Goal: Navigation & Orientation: Find specific page/section

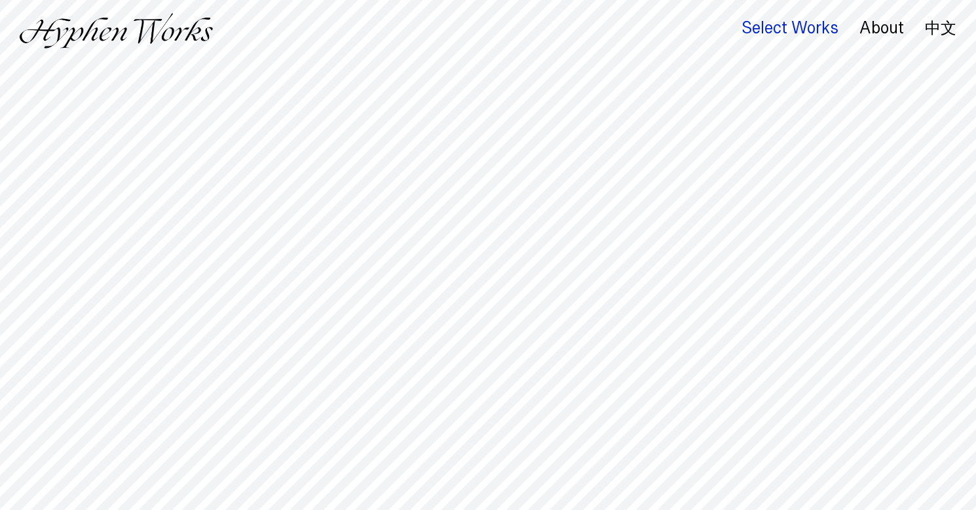
click at [799, 32] on div "Select Works" at bounding box center [789, 28] width 97 height 18
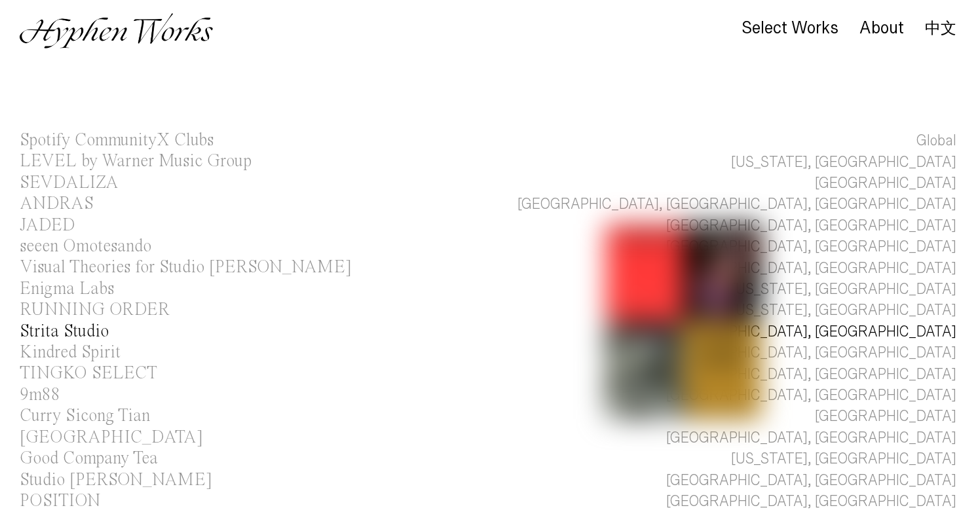
click at [750, 342] on link "Strita Studio [GEOGRAPHIC_DATA], [GEOGRAPHIC_DATA]" at bounding box center [488, 332] width 976 height 21
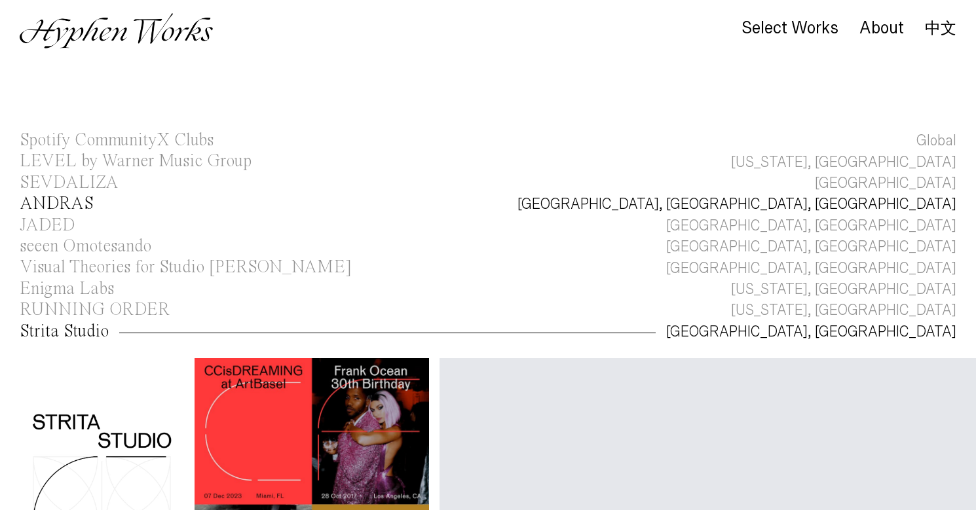
click at [88, 200] on div "ANDRAS" at bounding box center [57, 204] width 74 height 18
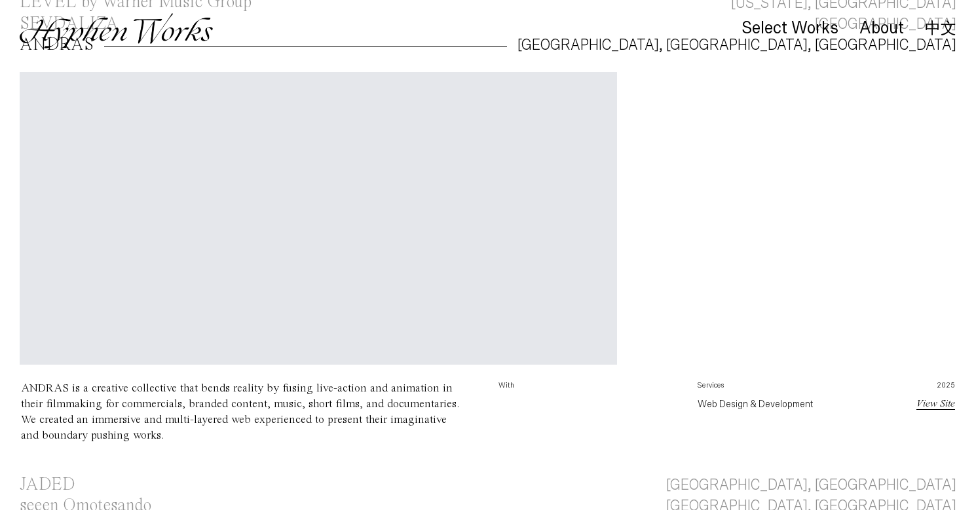
scroll to position [158, 0]
click at [928, 403] on link "View Site" at bounding box center [935, 404] width 39 height 10
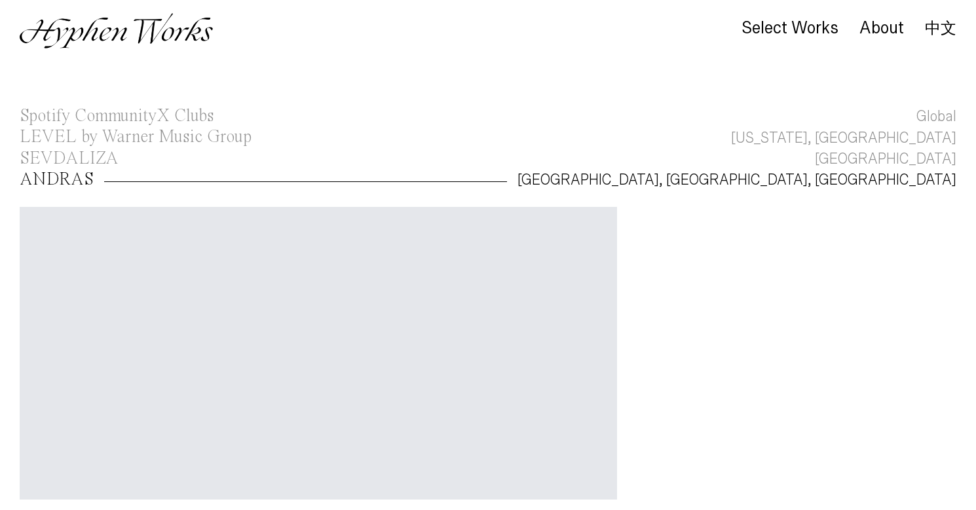
scroll to position [0, 0]
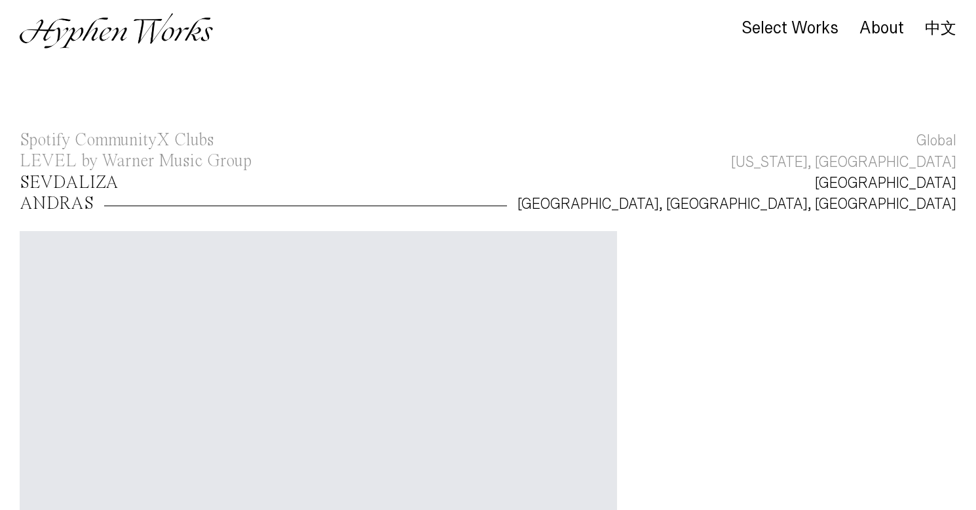
click at [79, 183] on div "SEVDALIZA" at bounding box center [69, 183] width 99 height 18
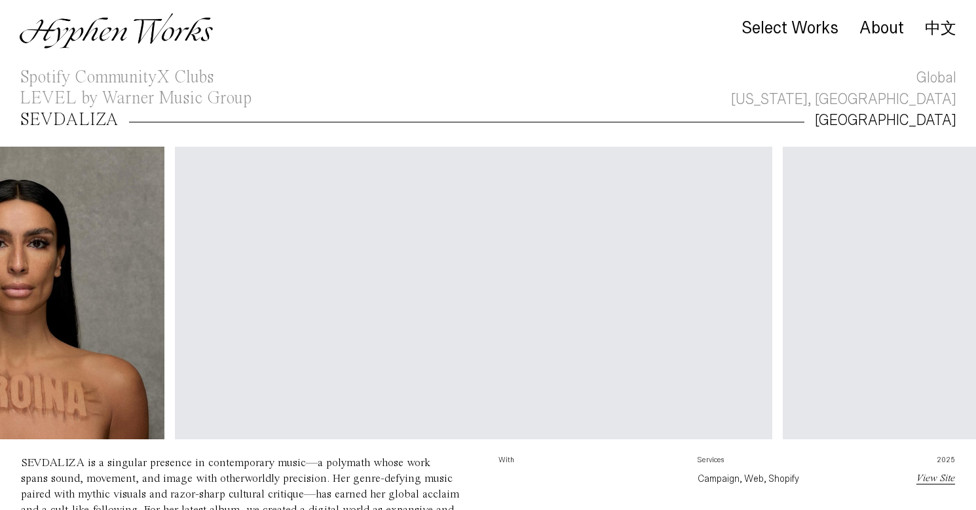
scroll to position [0, 823]
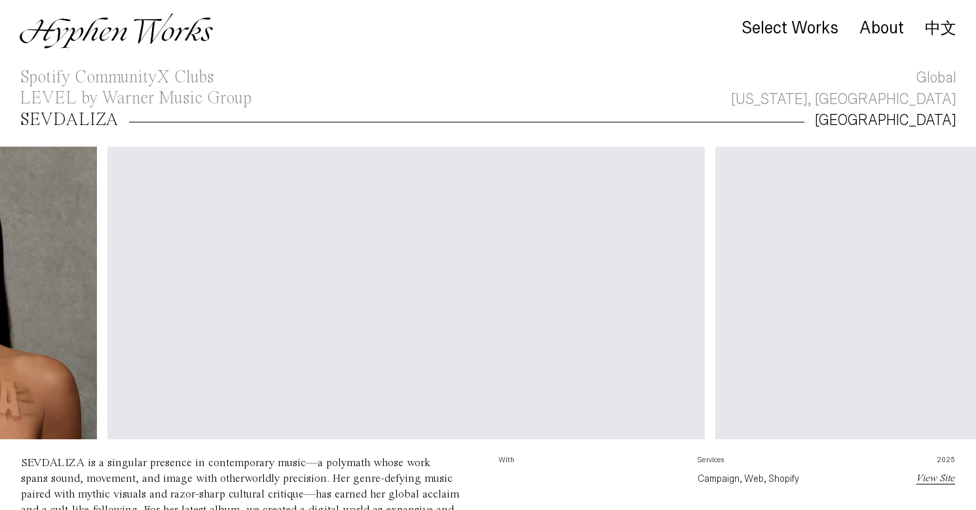
click at [916, 476] on link "View Site" at bounding box center [935, 478] width 39 height 10
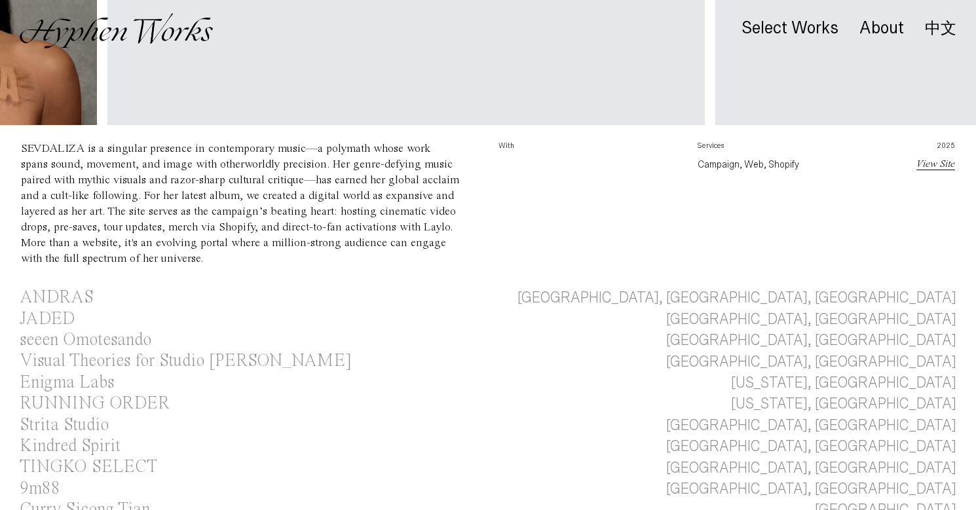
scroll to position [379, 0]
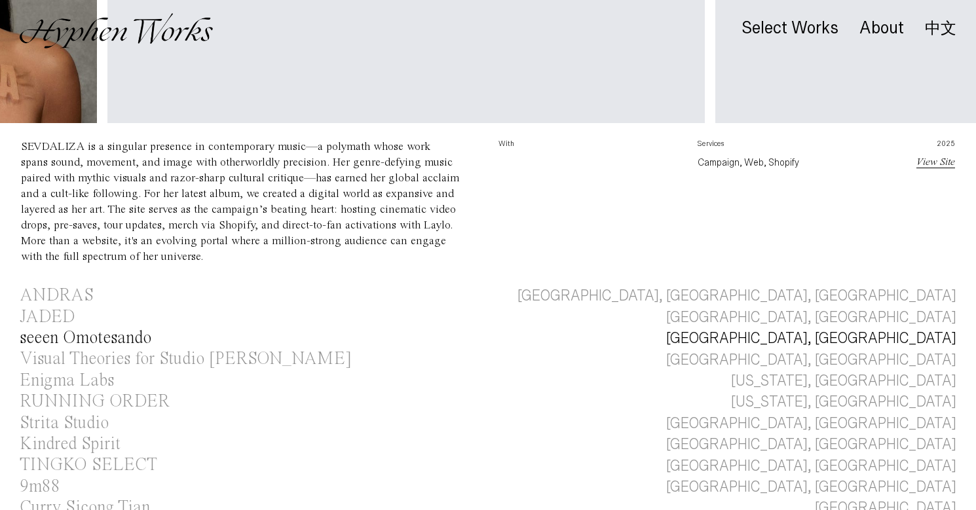
click at [63, 341] on div "seeen Omotesando" at bounding box center [86, 338] width 132 height 18
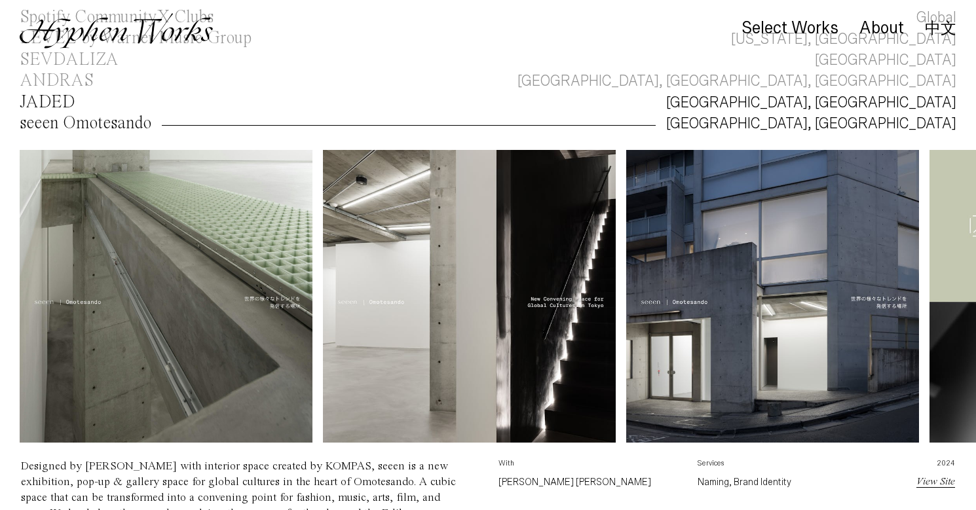
scroll to position [126, 0]
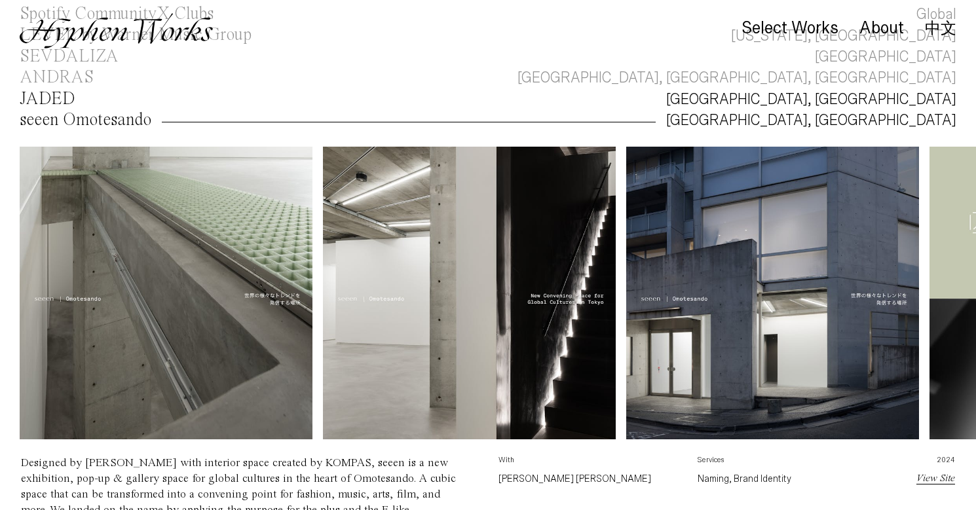
click at [54, 100] on div "JADED" at bounding box center [48, 99] width 56 height 18
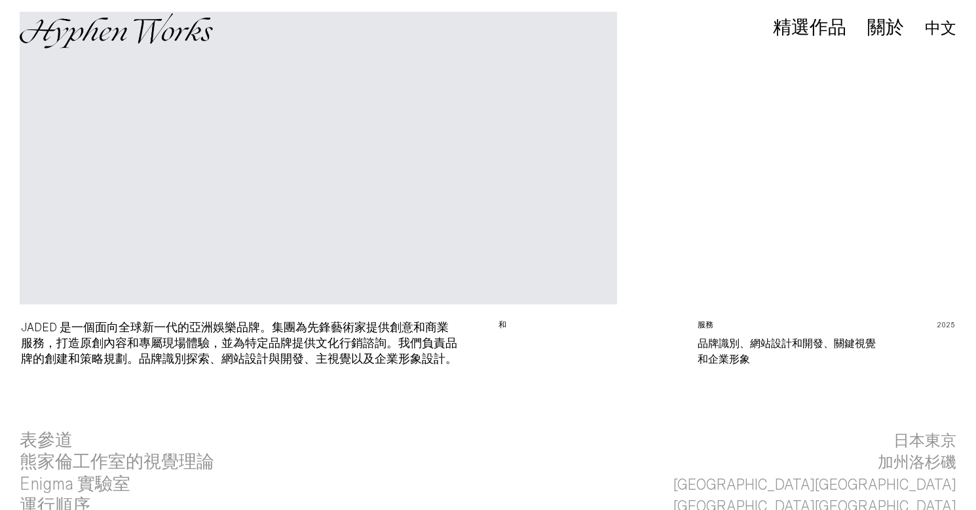
scroll to position [240, 0]
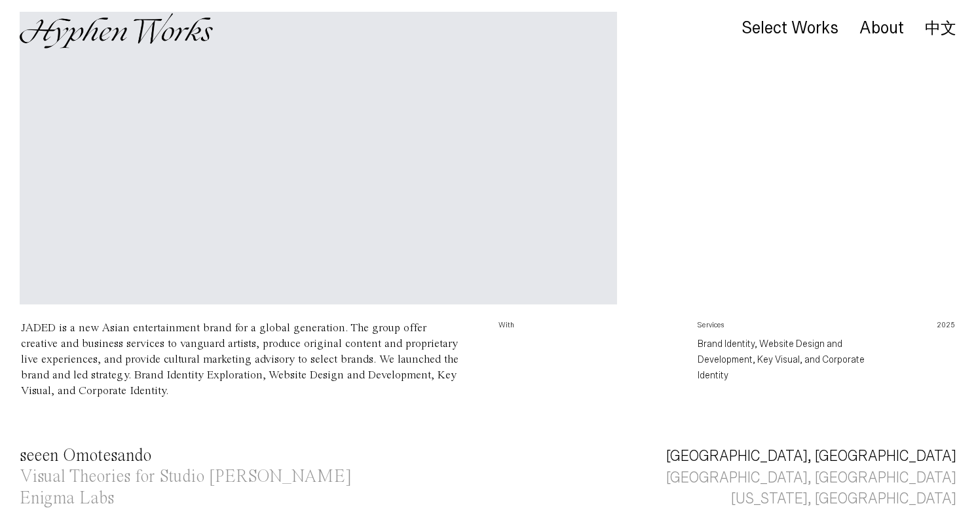
click at [130, 451] on div "seeen Omotesando" at bounding box center [86, 456] width 132 height 18
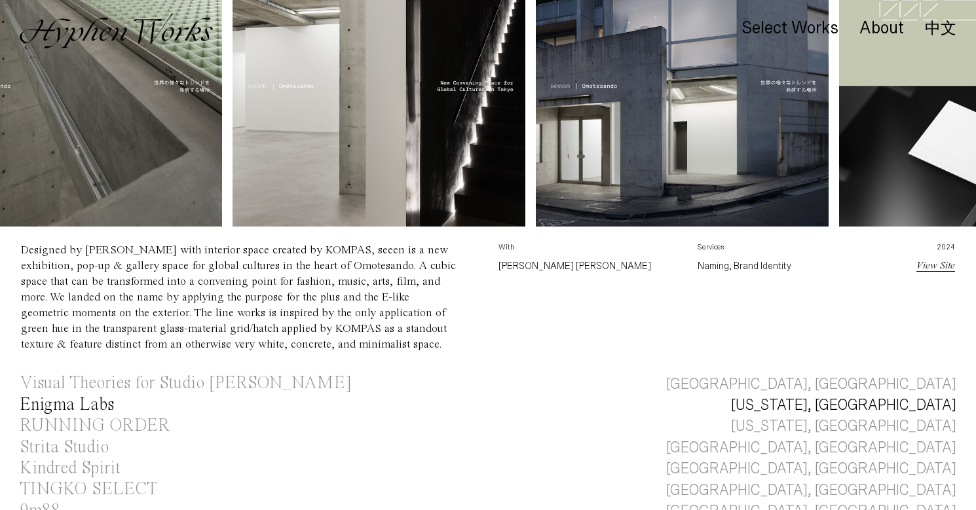
scroll to position [416, 0]
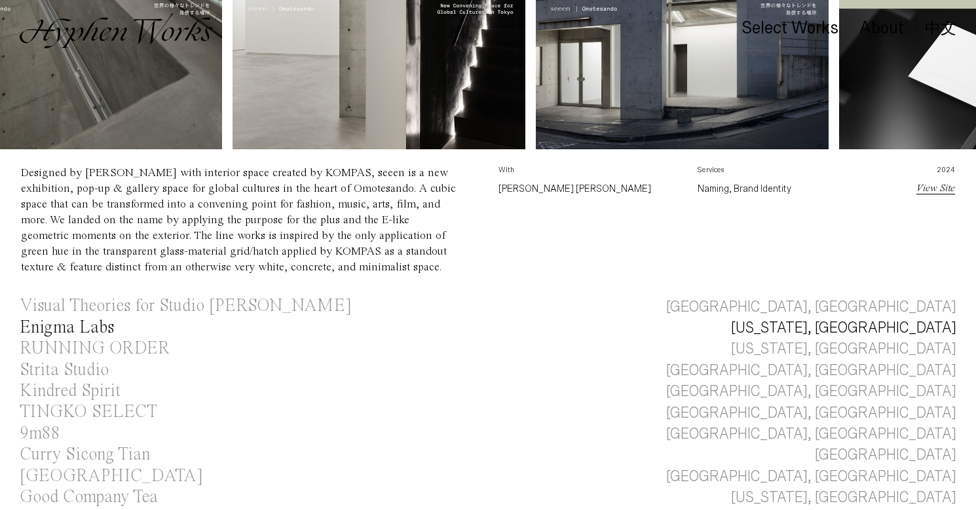
click at [83, 329] on div "Enigma Labs" at bounding box center [67, 328] width 94 height 18
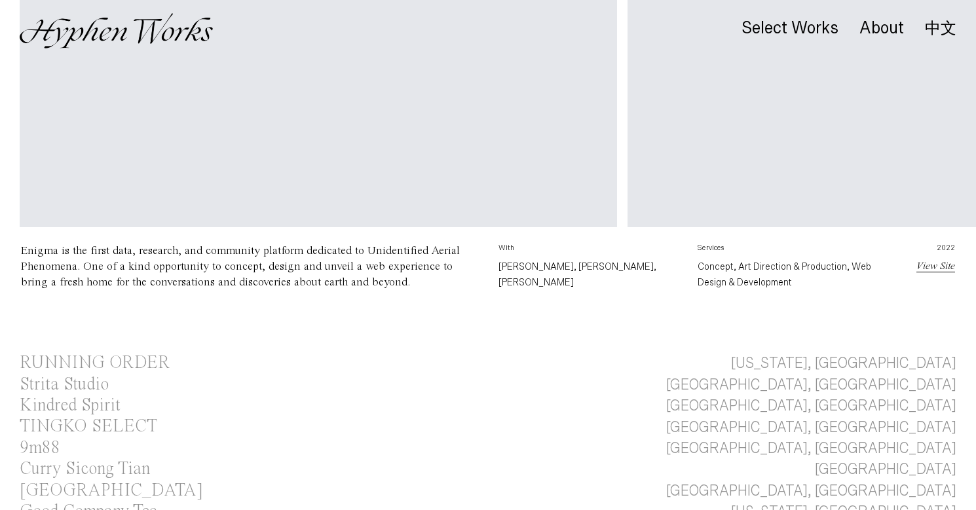
scroll to position [416, 0]
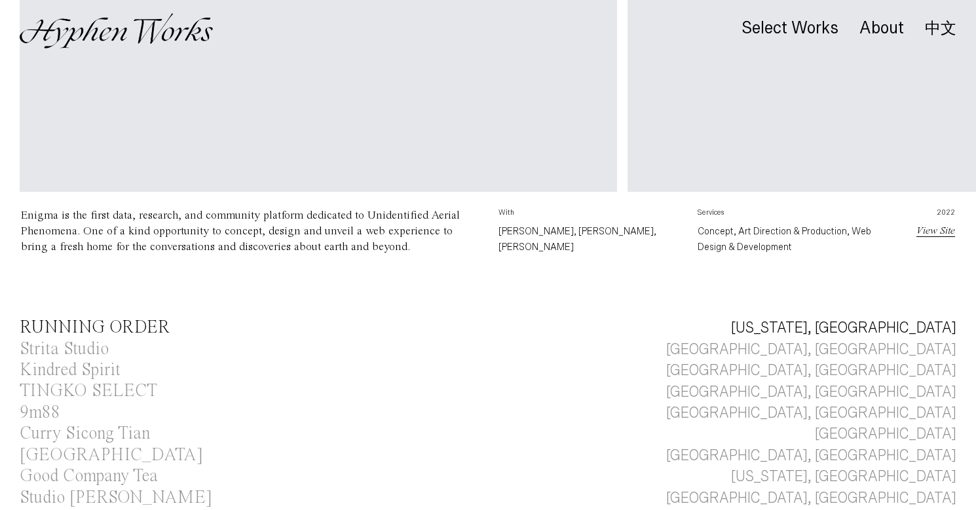
click at [89, 324] on div "RUNNING ORDER" at bounding box center [95, 328] width 150 height 18
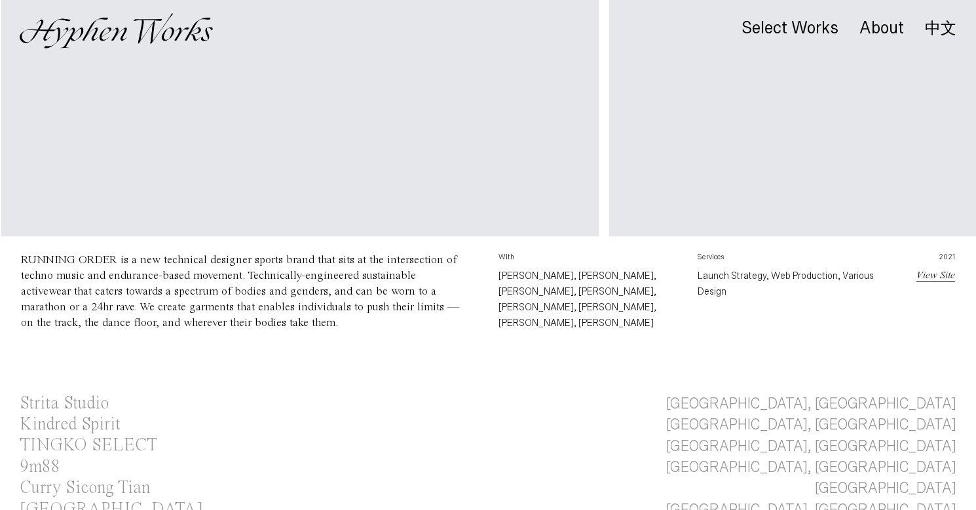
scroll to position [408, 0]
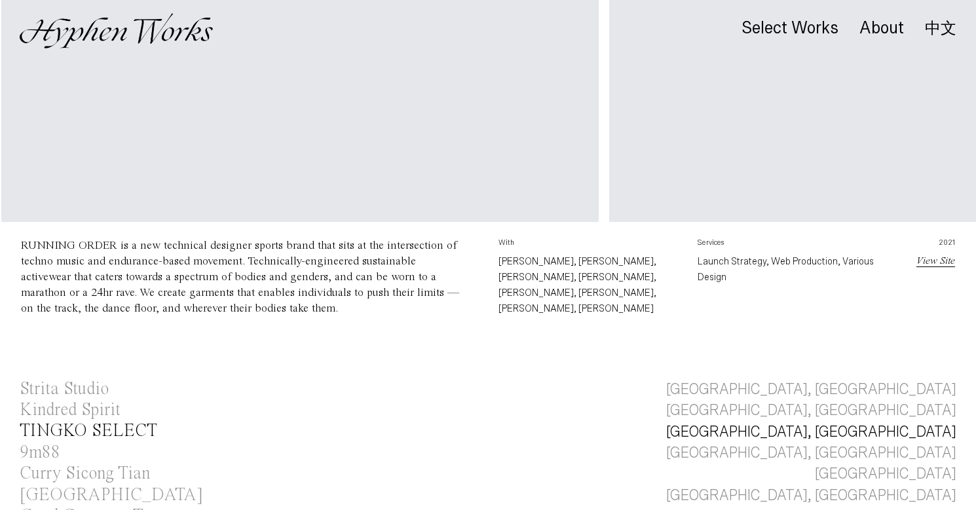
click at [64, 422] on div "TINGKO SELECT" at bounding box center [89, 431] width 138 height 18
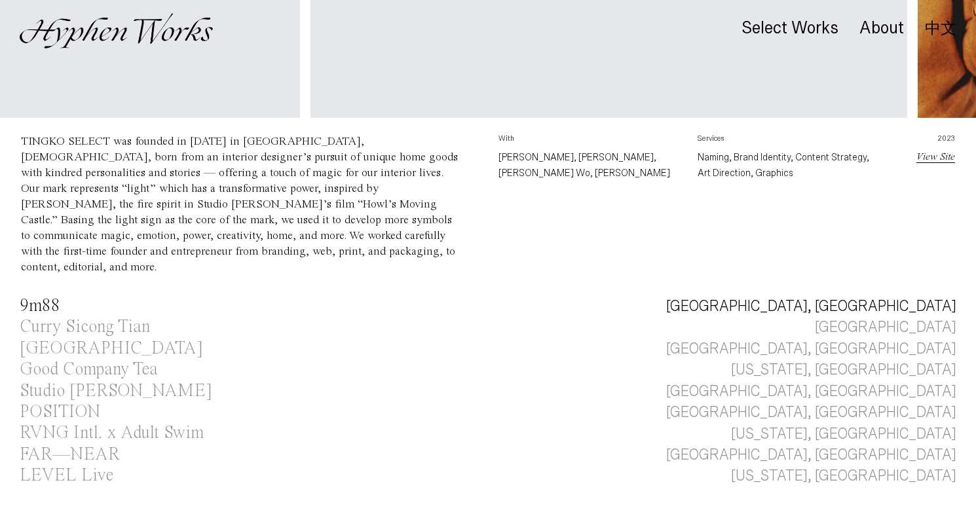
click at [46, 297] on div "9m88" at bounding box center [40, 306] width 41 height 18
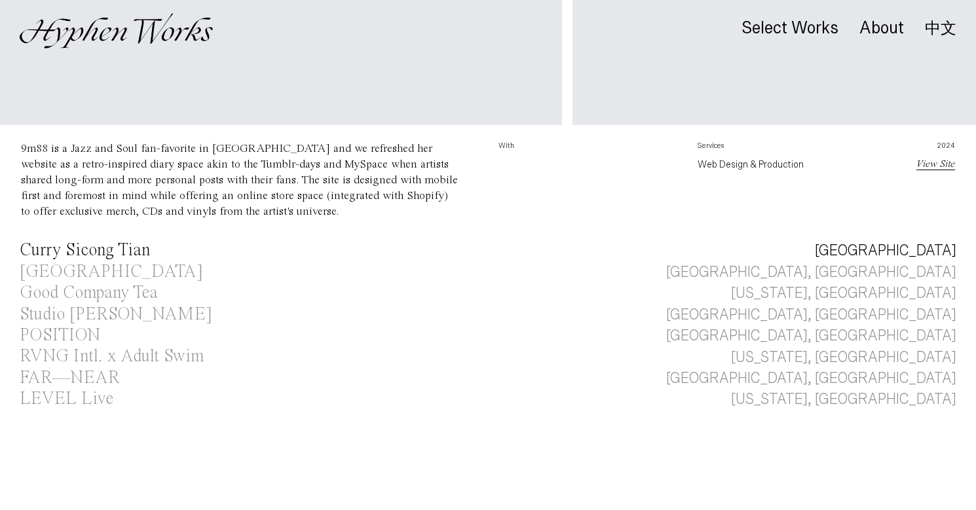
click at [115, 246] on div "Curry Sicong Tian" at bounding box center [85, 251] width 130 height 18
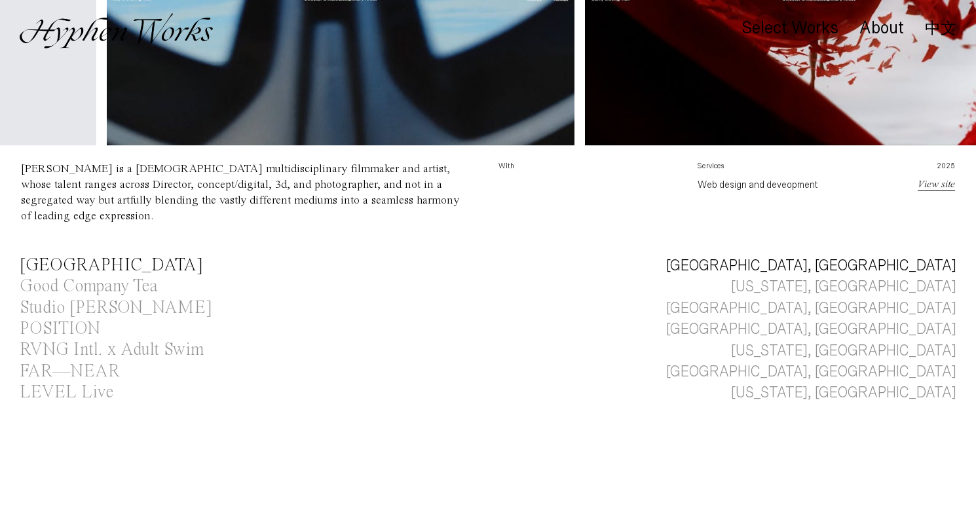
click at [115, 274] on div "[GEOGRAPHIC_DATA]" at bounding box center [111, 265] width 183 height 21
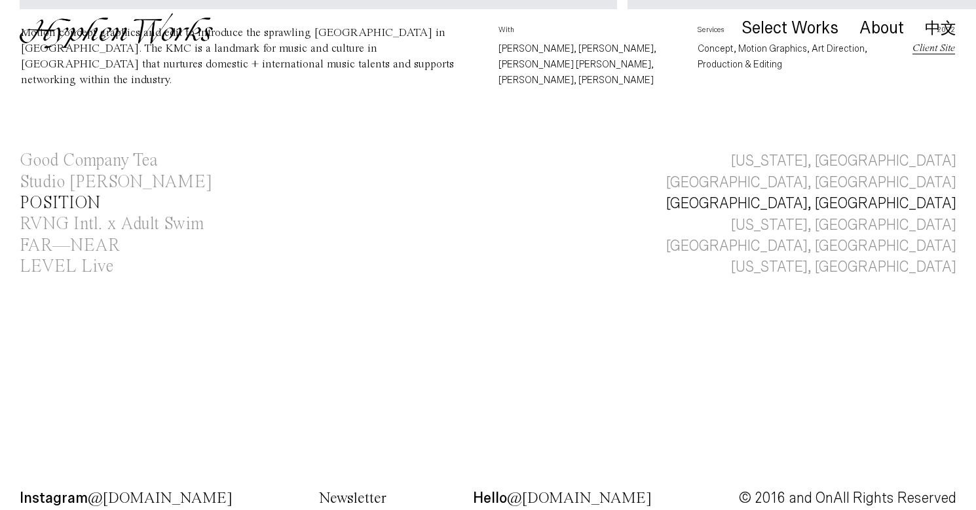
click at [79, 194] on div "POSITION" at bounding box center [60, 203] width 81 height 18
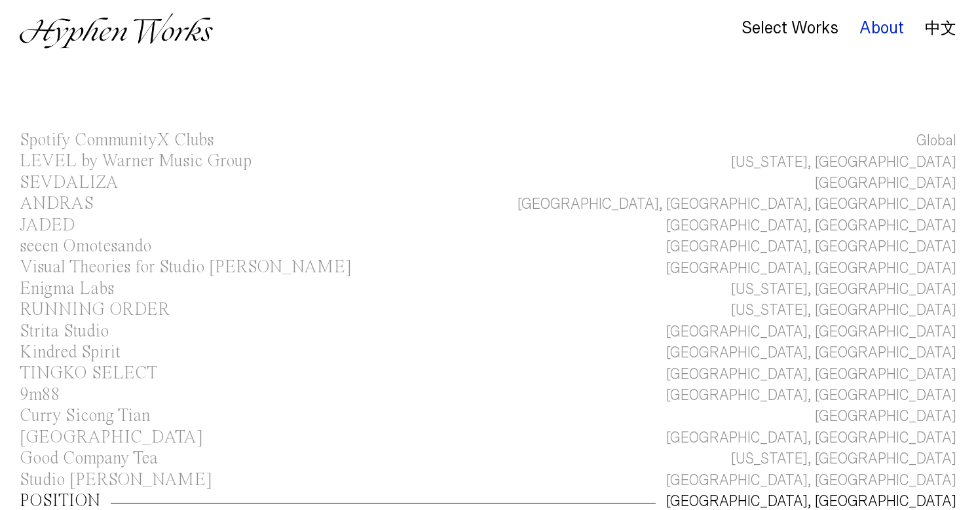
click at [872, 28] on div "About" at bounding box center [881, 28] width 45 height 18
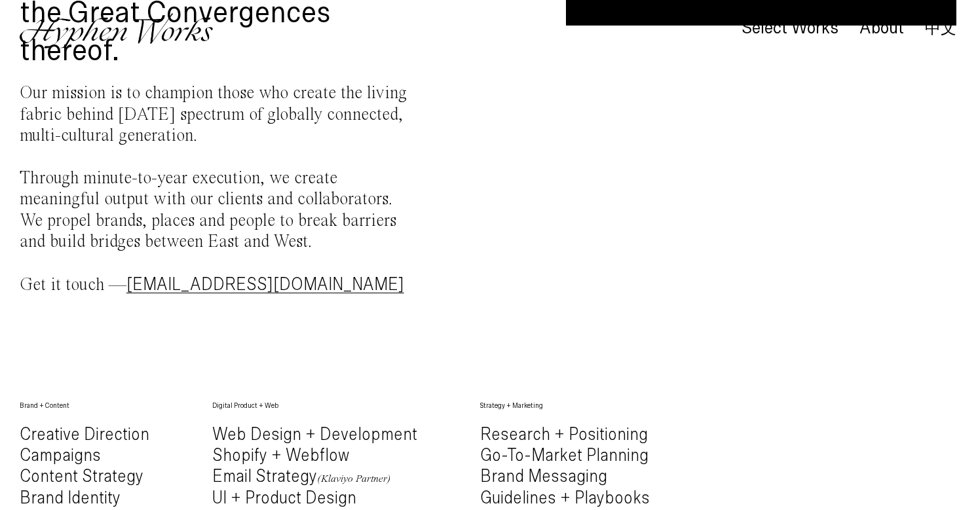
scroll to position [194, 0]
